Goal: Find specific page/section: Find specific page/section

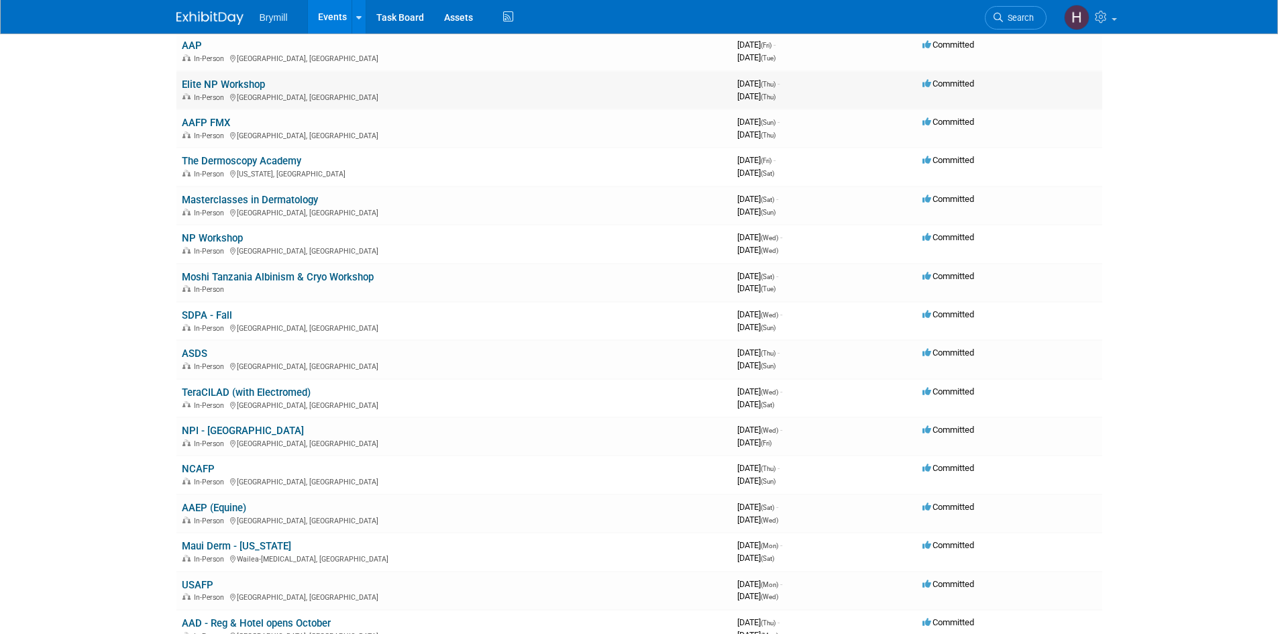
scroll to position [268, 0]
click at [227, 503] on link "AAEP (Equine)" at bounding box center [214, 507] width 64 height 12
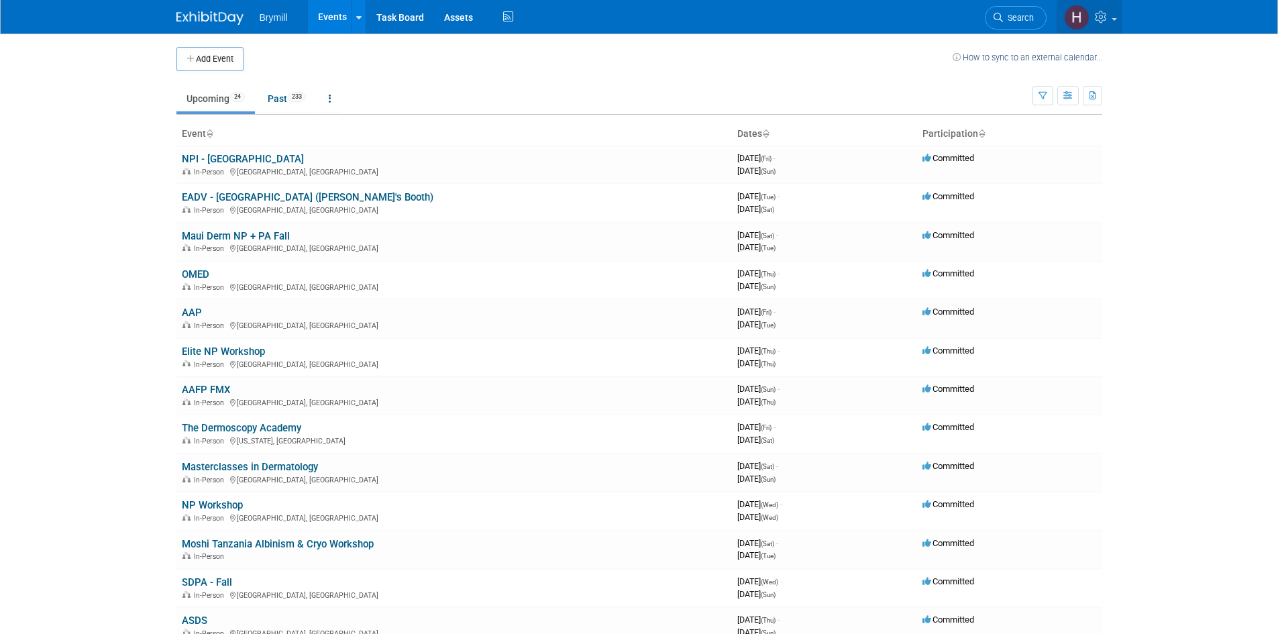
click at [1111, 21] on link at bounding box center [1090, 17] width 66 height 34
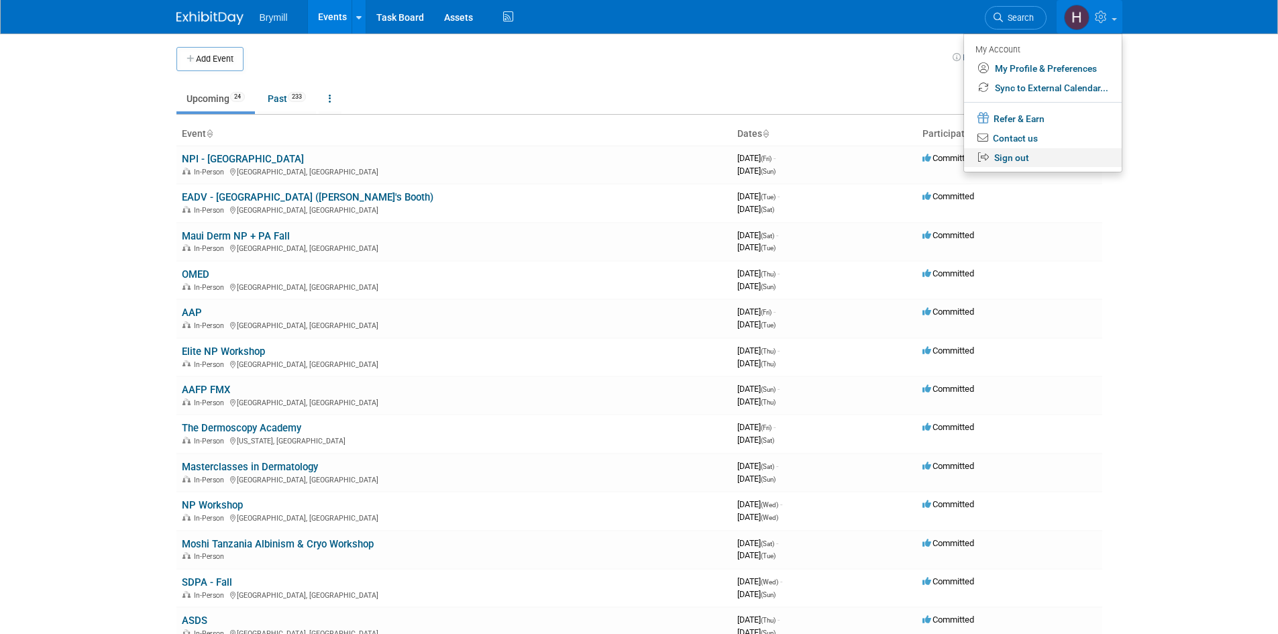
click at [1021, 156] on link "Sign out" at bounding box center [1043, 157] width 158 height 19
